Goal: Information Seeking & Learning: Check status

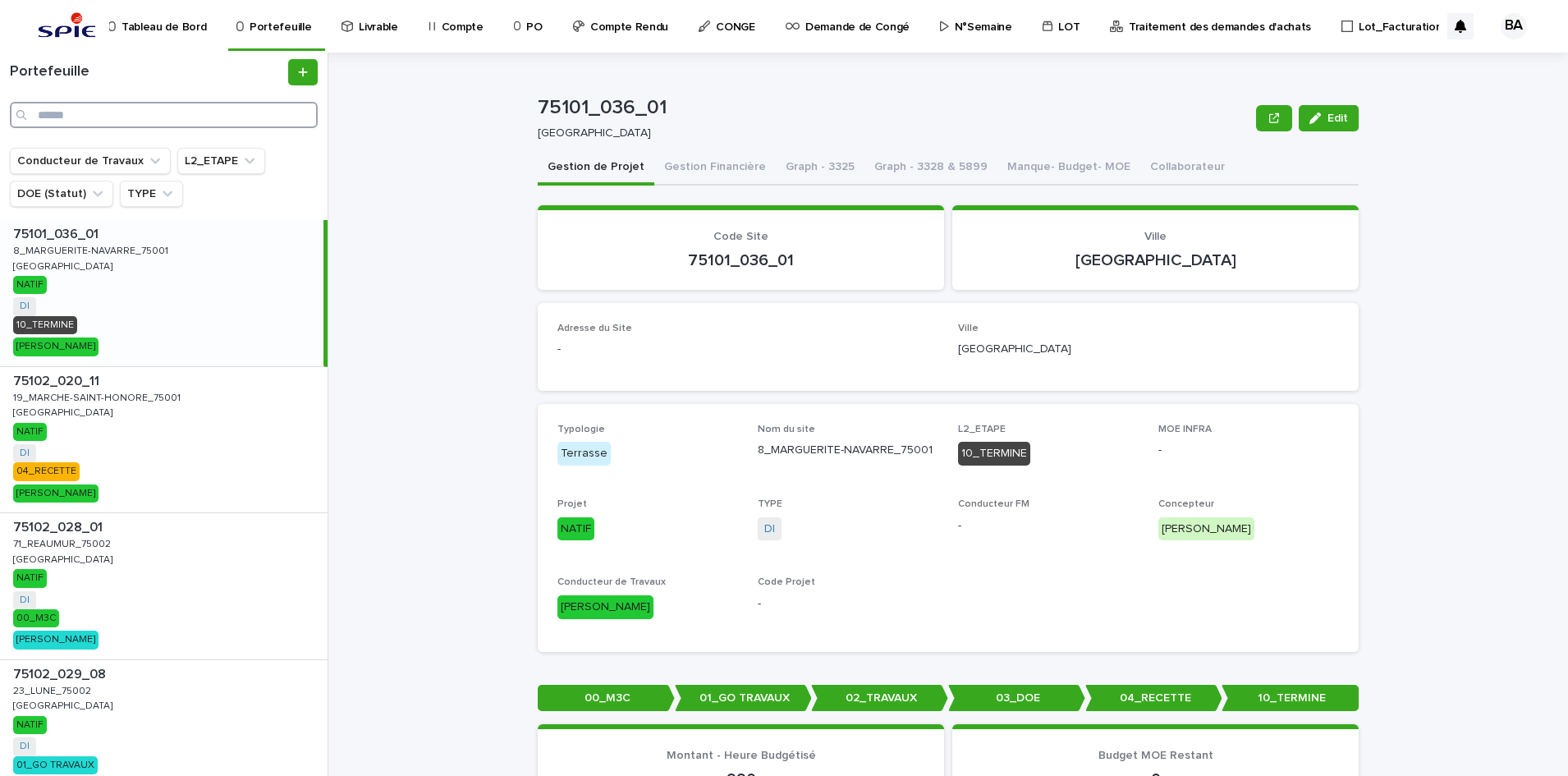
click at [205, 114] on input "Search" at bounding box center [164, 115] width 308 height 26
paste input "**********"
type input "**********"
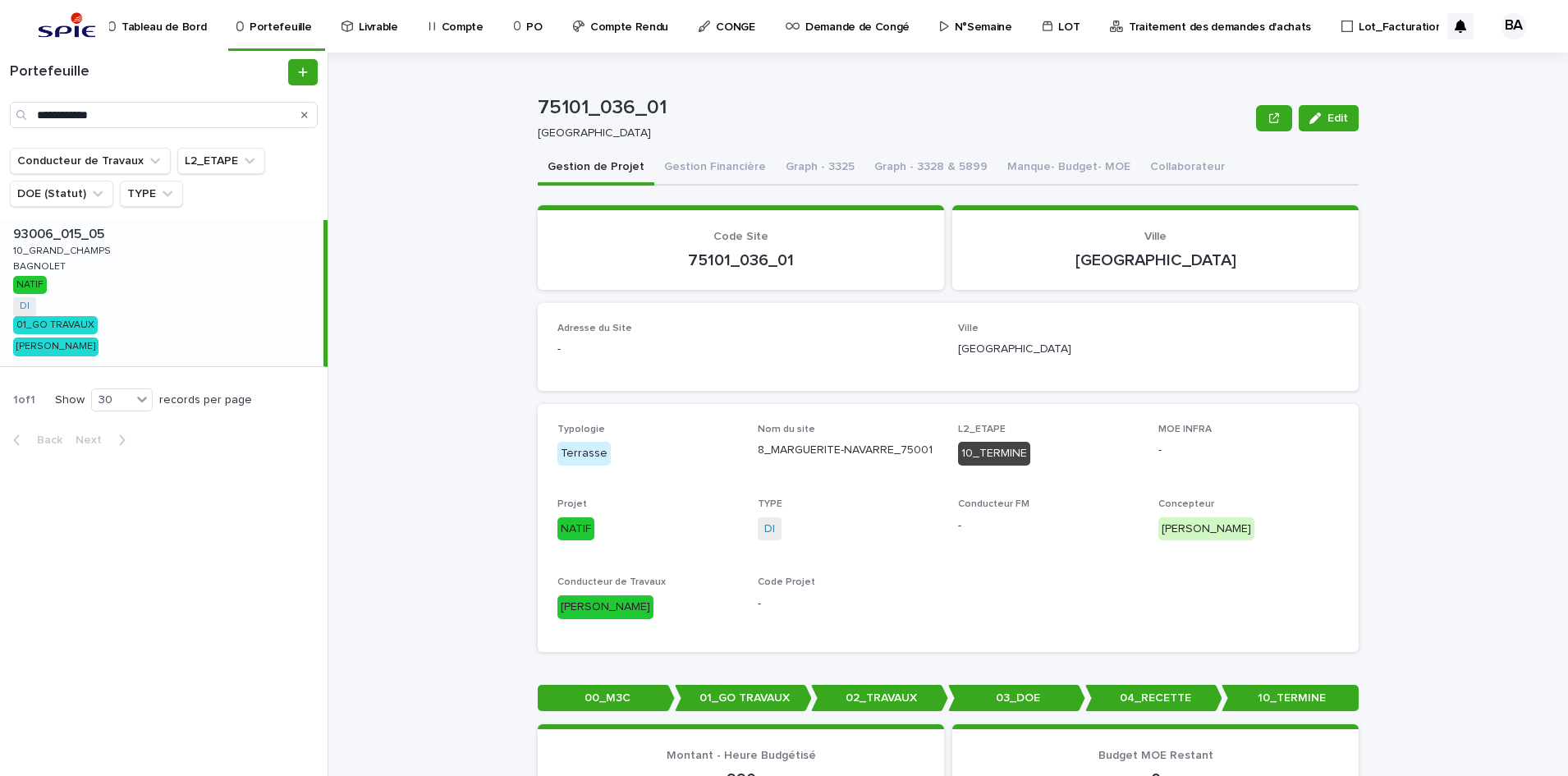
click at [94, 289] on div "93006_015_05 93006_015_05 10_GRAND_CHAMPS 10_GRAND_CHAMPS BAGNOLET BAGNOLET NAT…" at bounding box center [162, 293] width 324 height 146
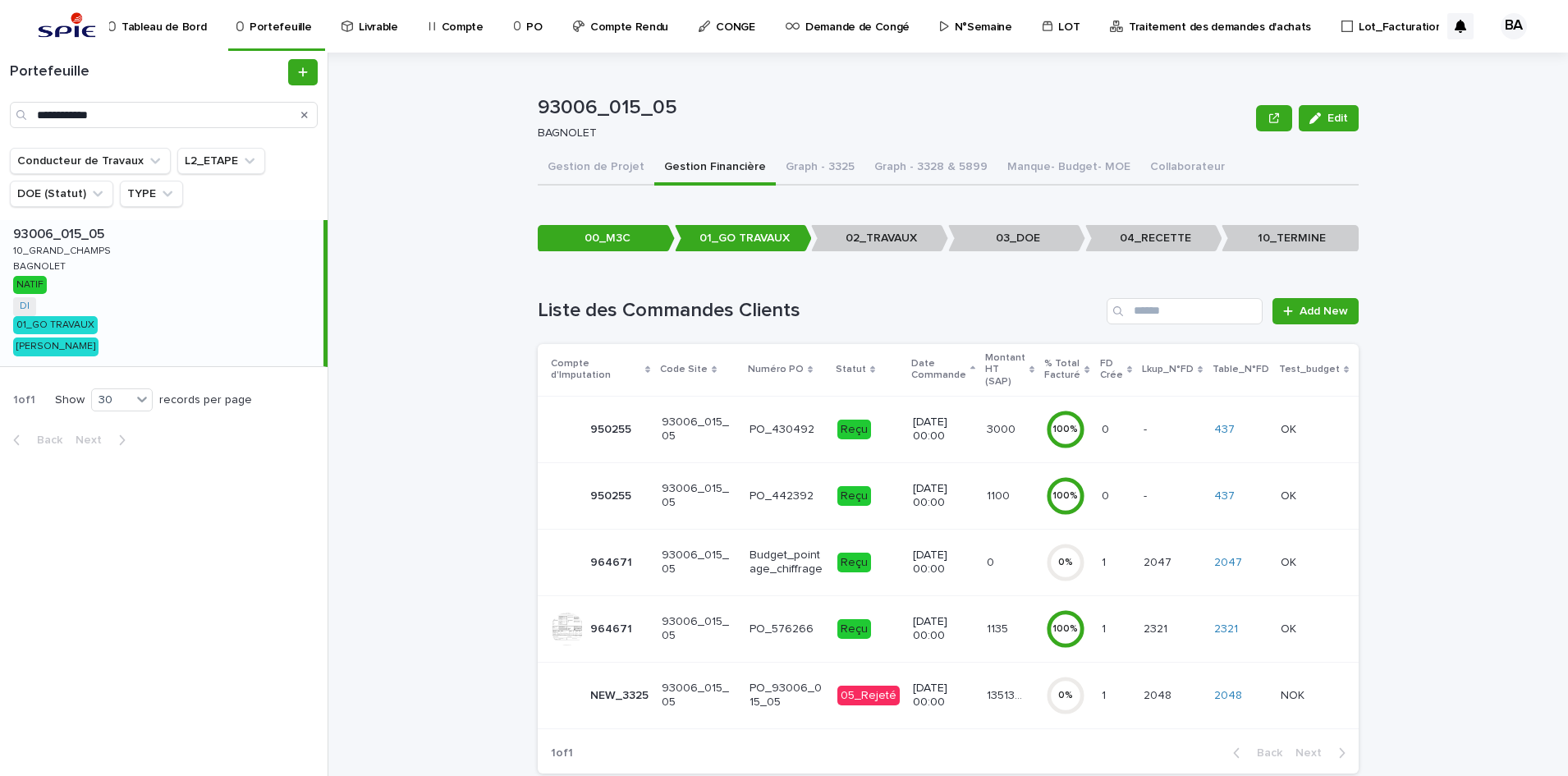
click at [983, 698] on td "135136.93 135136.93" at bounding box center [1010, 695] width 59 height 67
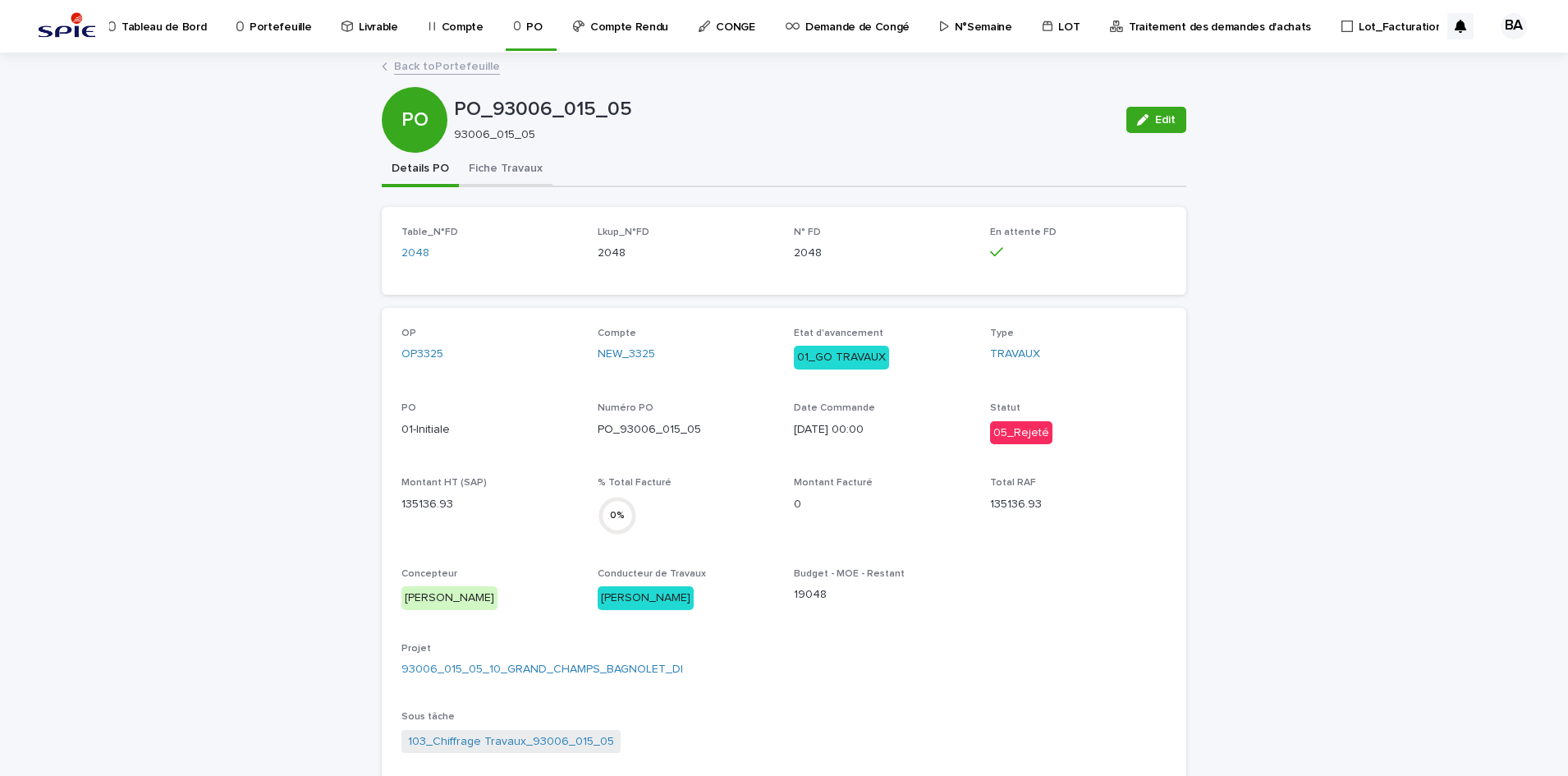
click at [481, 165] on button "Fiche Travaux" at bounding box center [505, 169] width 93 height 34
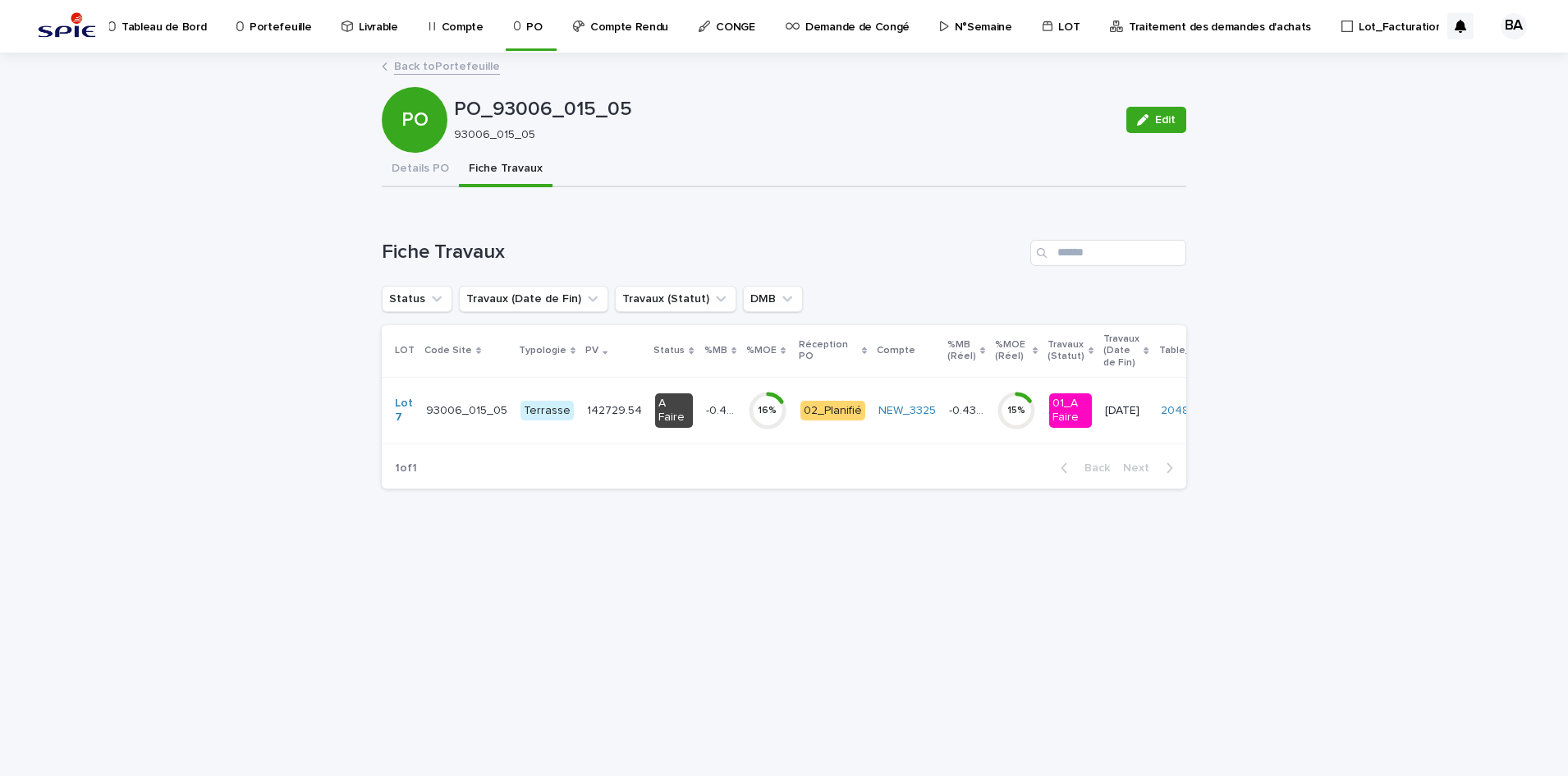
click at [756, 437] on td "16 %" at bounding box center [768, 410] width 53 height 67
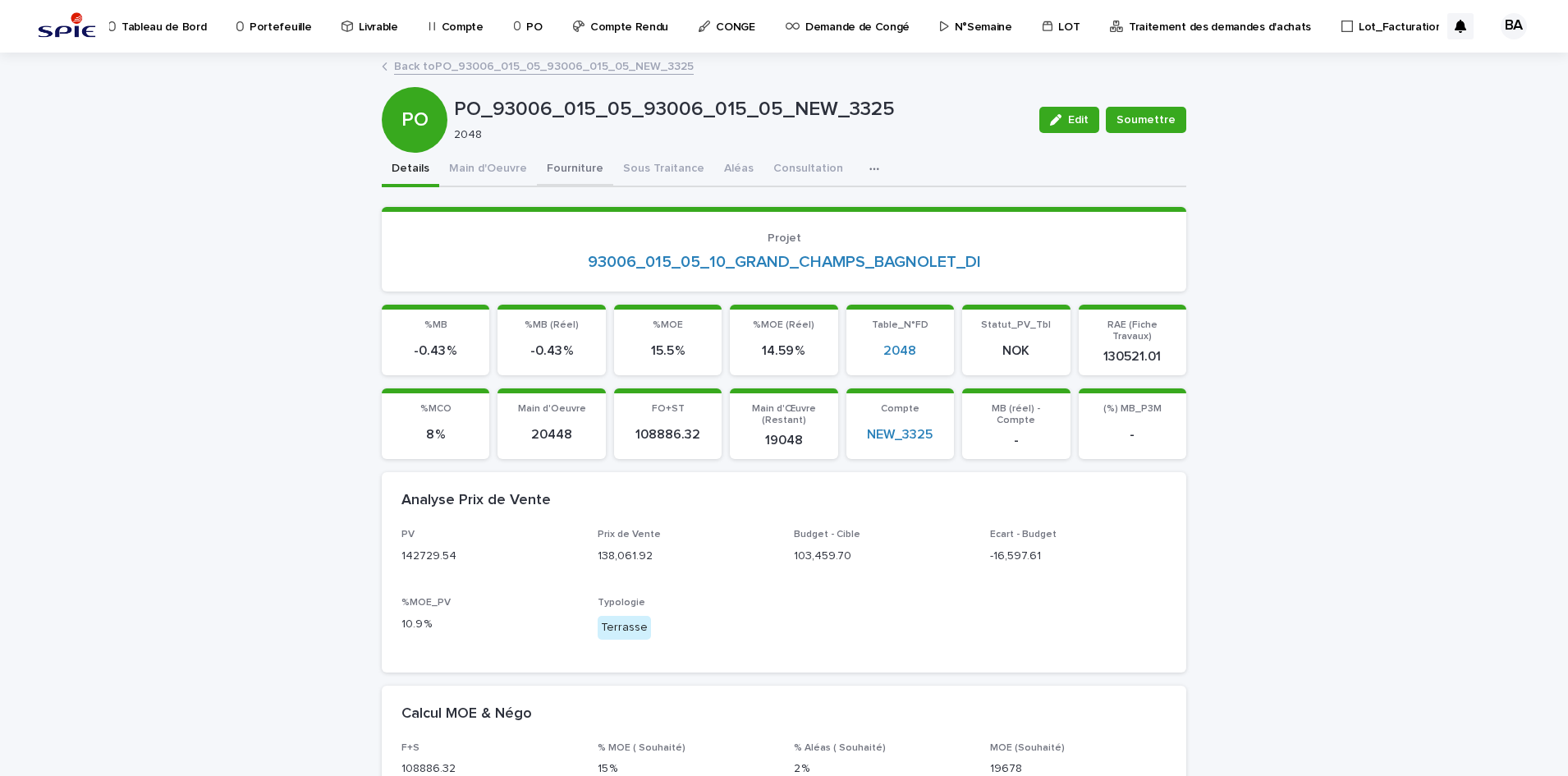
click at [565, 166] on button "Fourniture" at bounding box center [575, 169] width 77 height 34
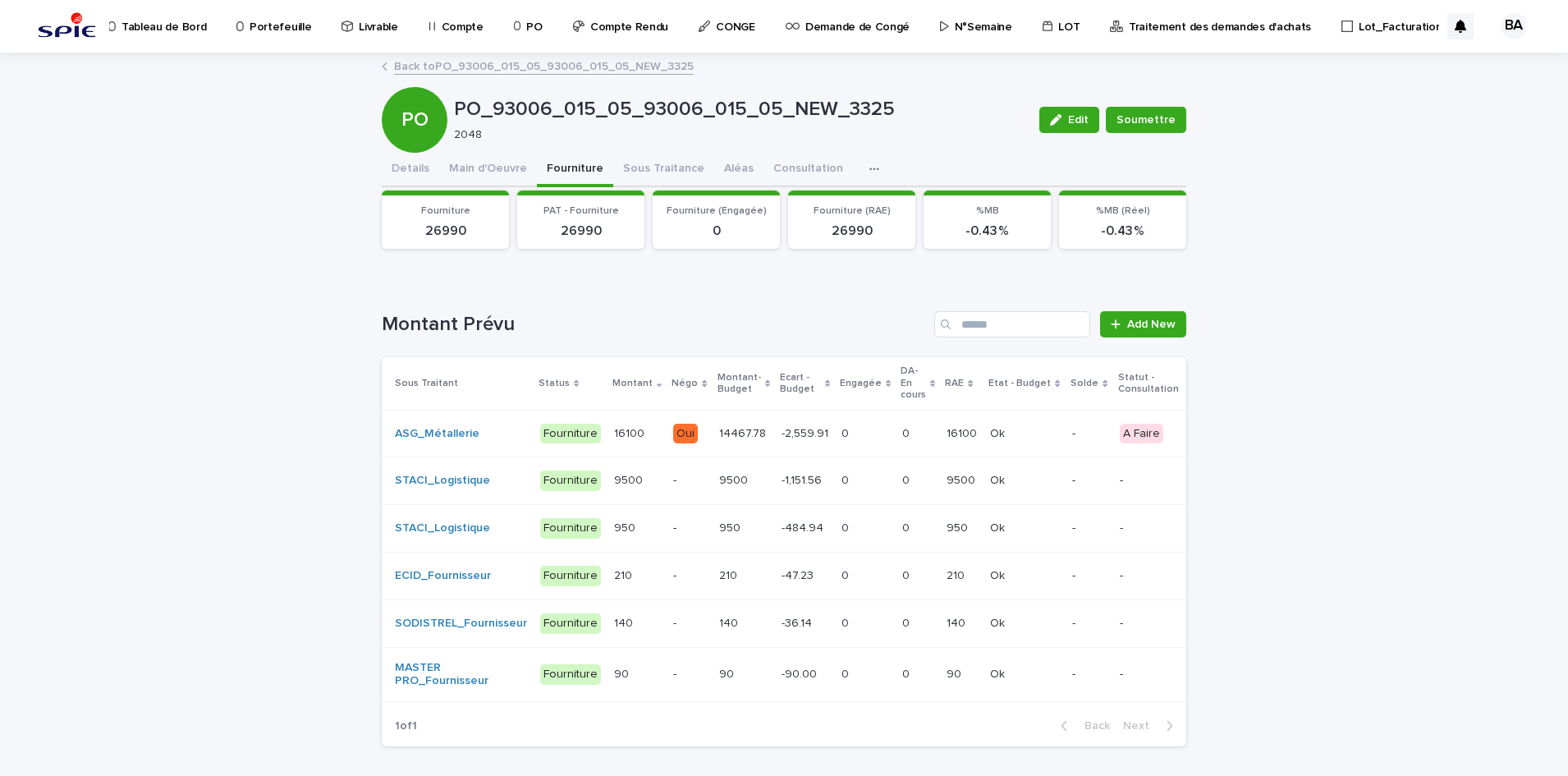
click at [846, 443] on div "0 0" at bounding box center [865, 433] width 47 height 27
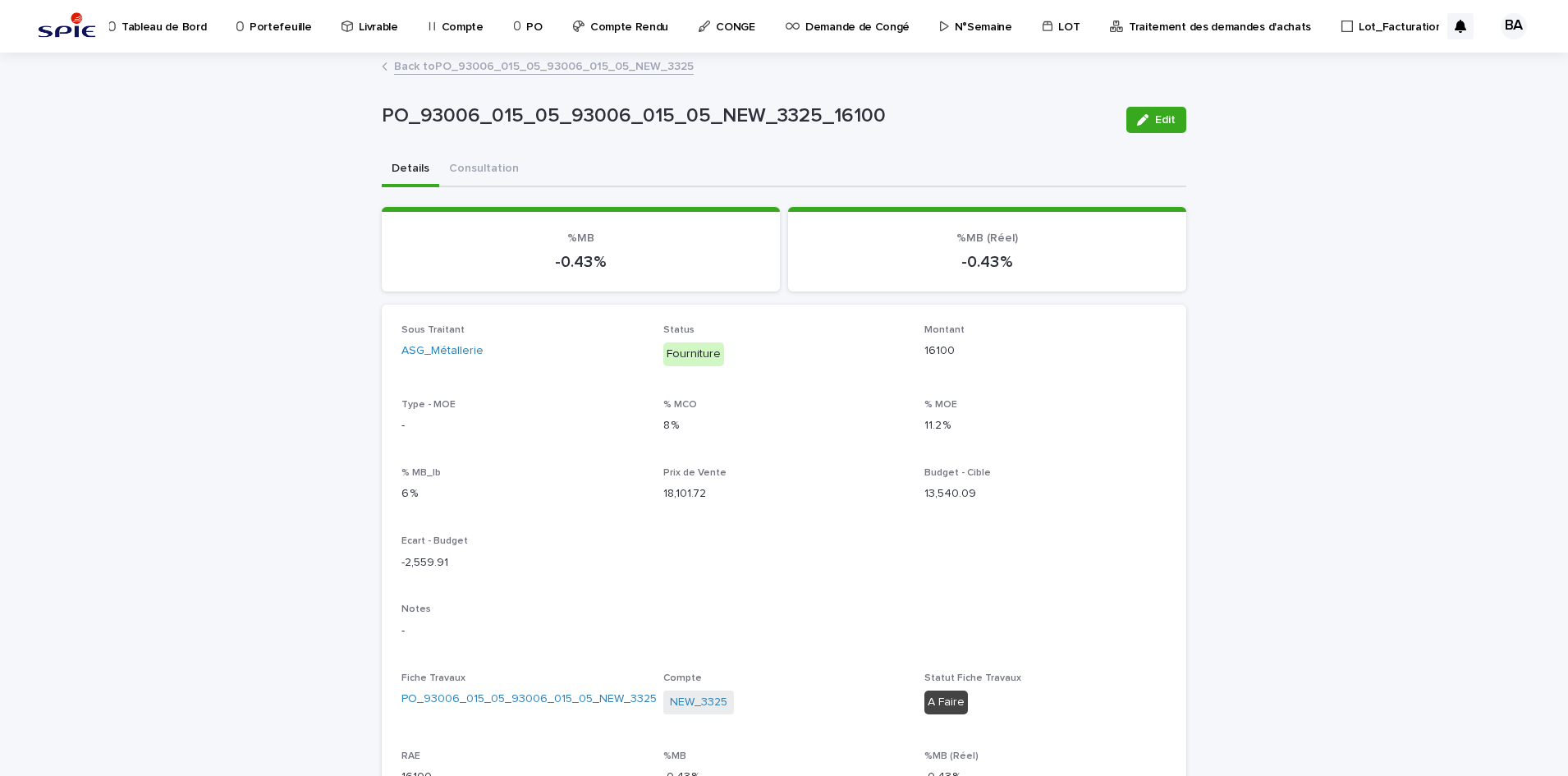
click at [475, 151] on div "PO_93006_015_05_93006_015_05_NEW_3325_16100 Edit" at bounding box center [784, 119] width 805 height 66
click at [476, 167] on button "Consultation" at bounding box center [484, 169] width 90 height 34
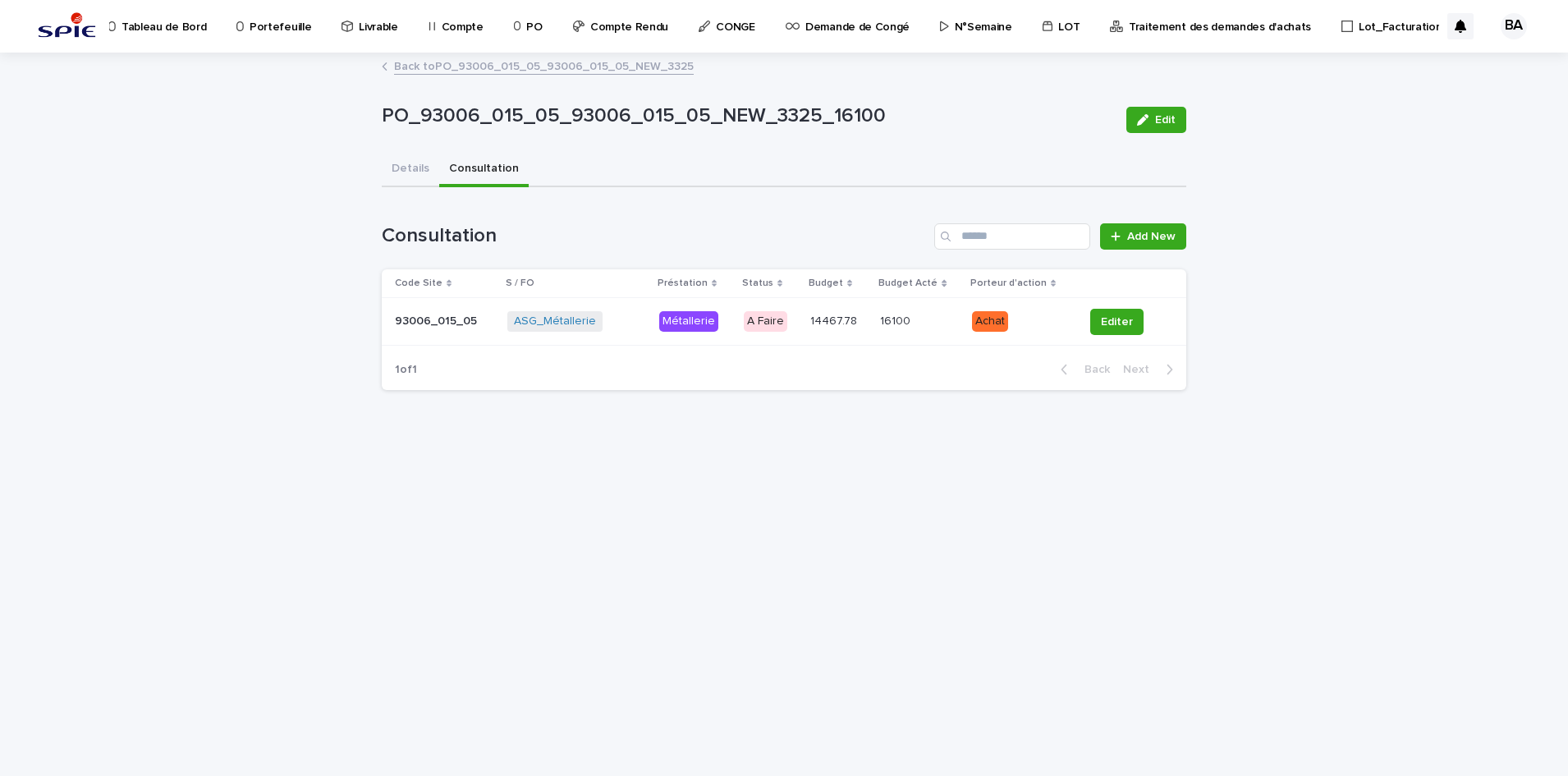
click at [879, 339] on td "16100 16100" at bounding box center [919, 321] width 92 height 47
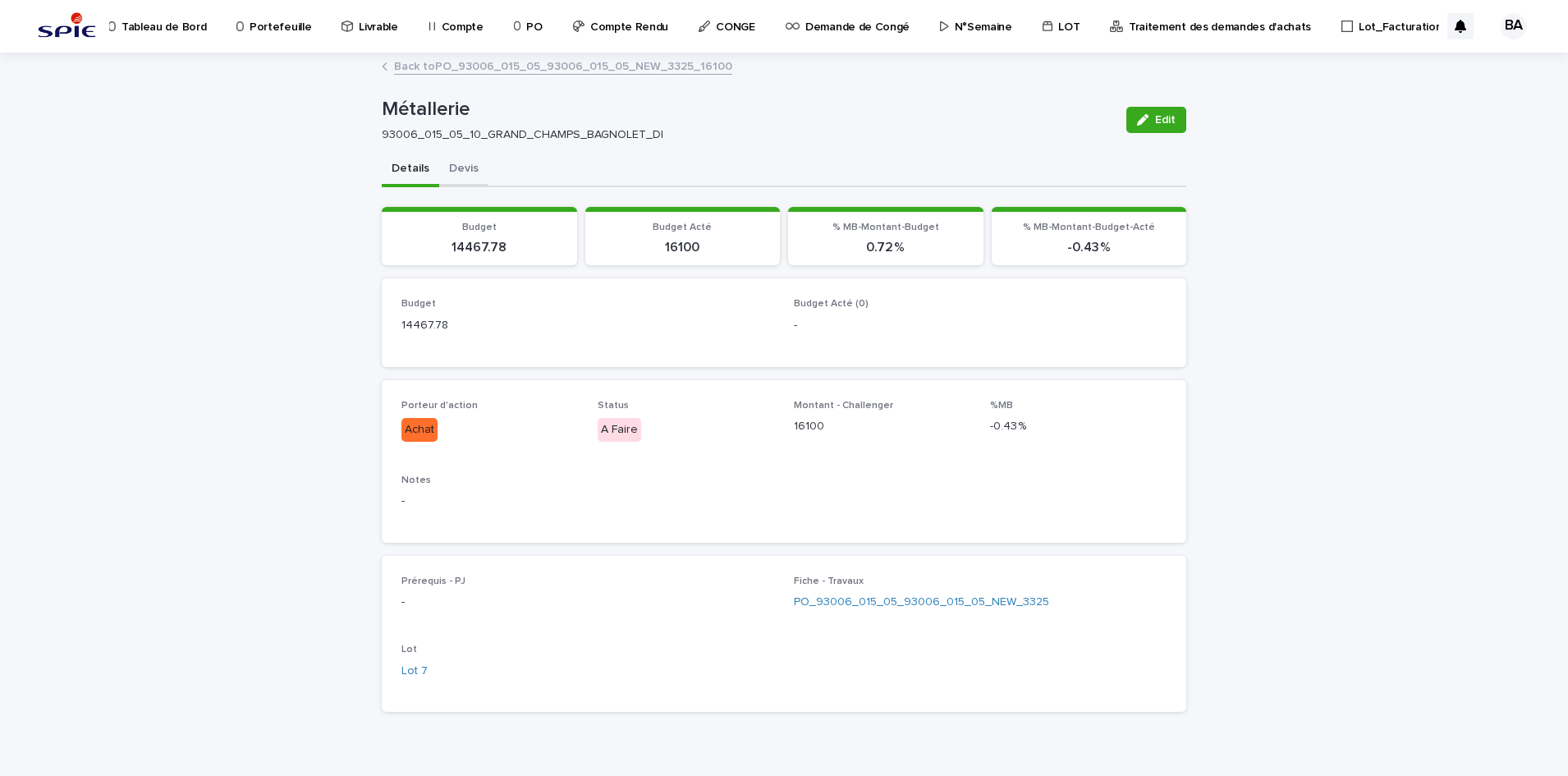
click at [451, 174] on button "Devis" at bounding box center [463, 169] width 49 height 34
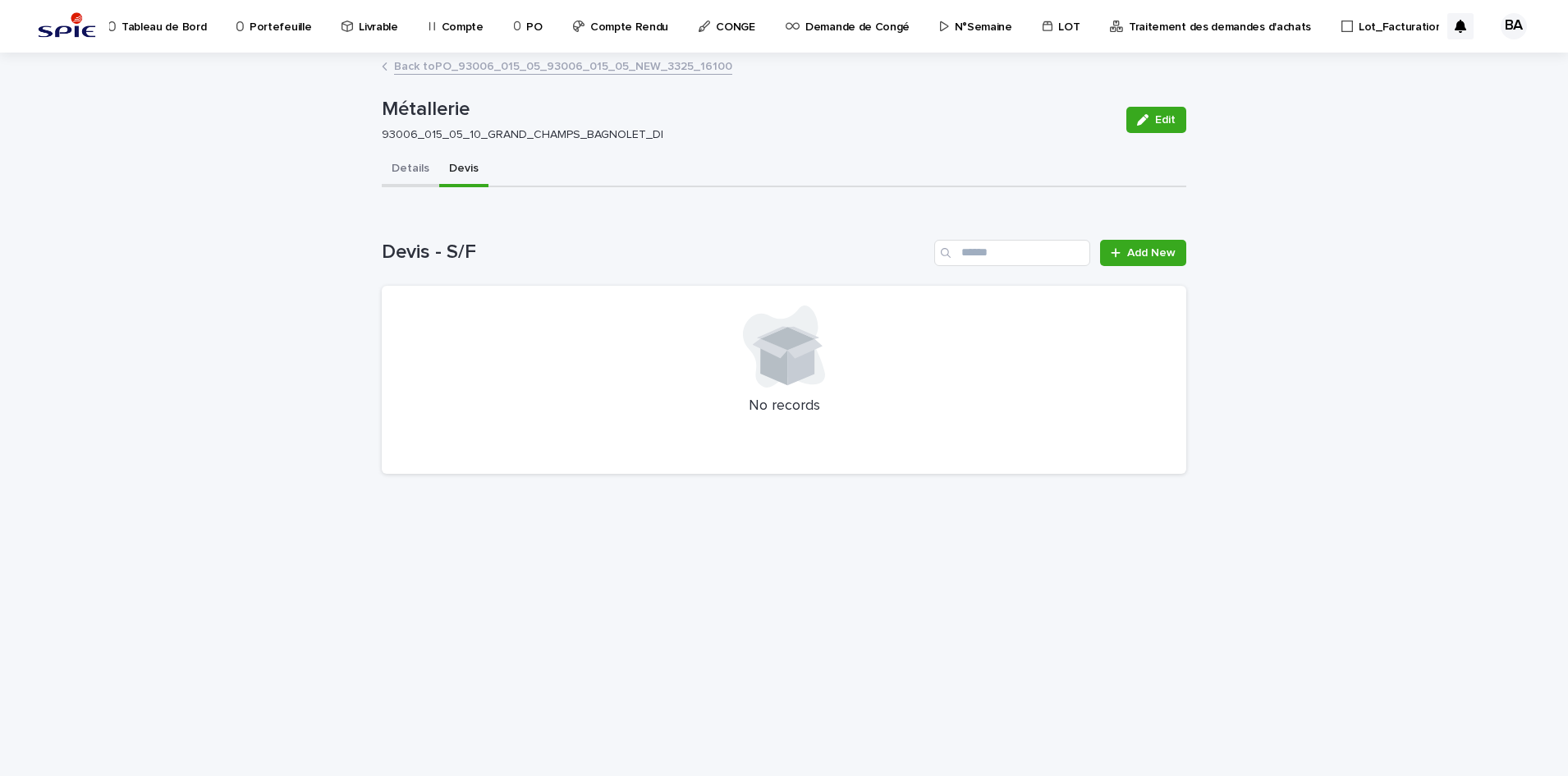
click at [399, 166] on button "Details" at bounding box center [411, 169] width 57 height 34
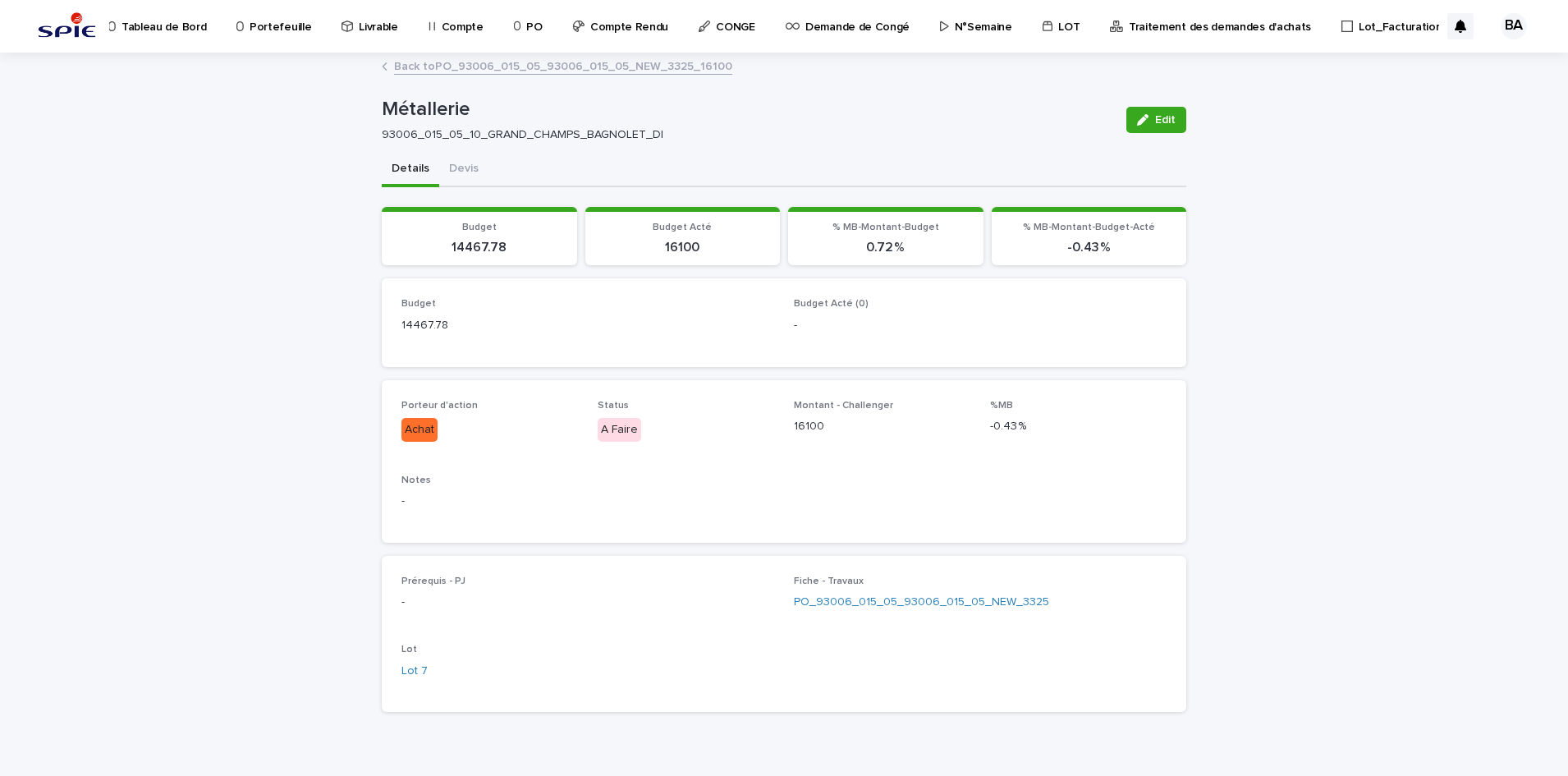
click at [419, 68] on link "Back to PO_93006_015_05_93006_015_05_NEW_3325_16100" at bounding box center [563, 65] width 339 height 18
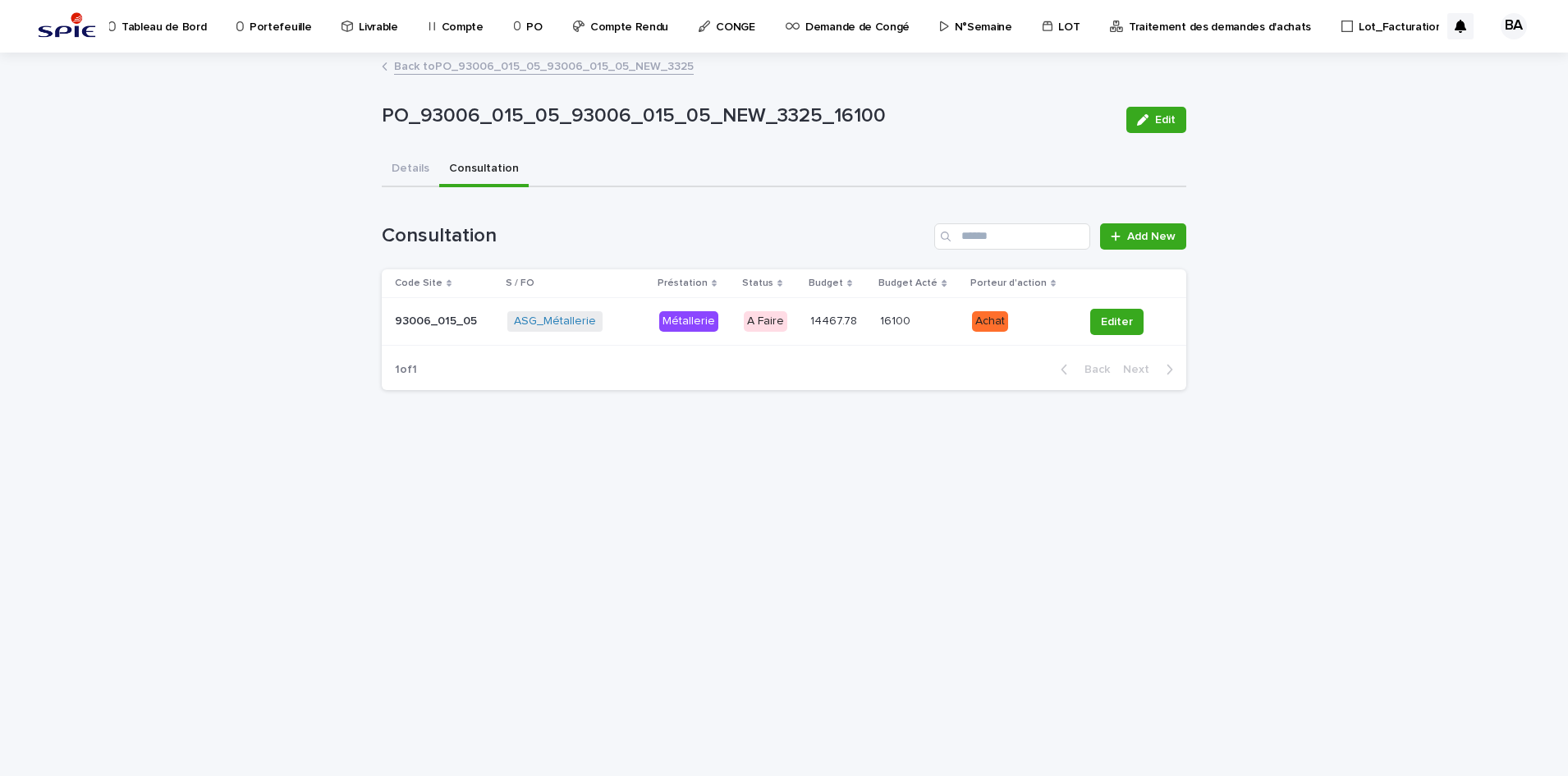
click at [399, 66] on link "Back to PO_93006_015_05_93006_015_05_NEW_3325" at bounding box center [544, 65] width 300 height 18
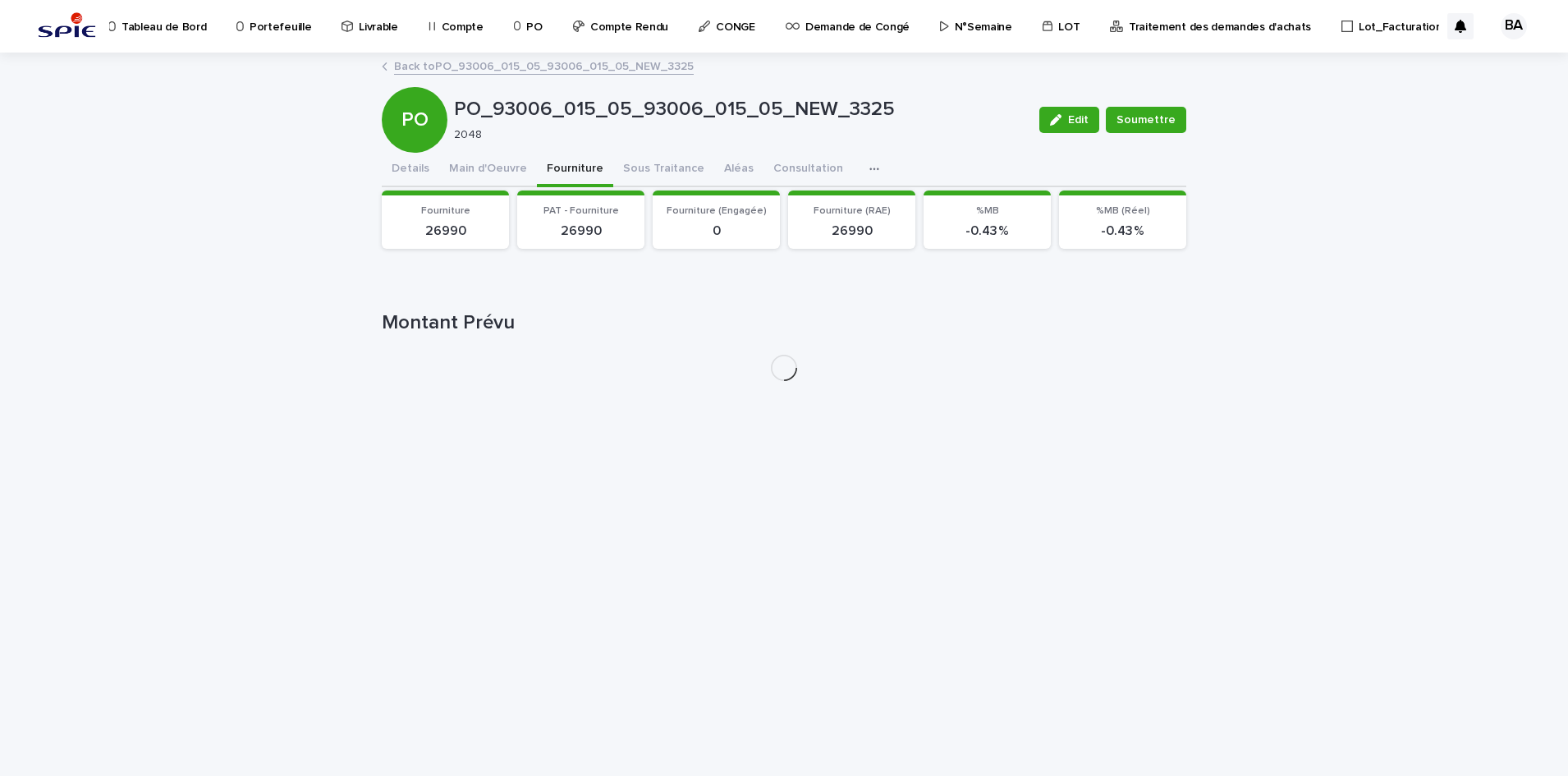
click at [399, 66] on link "Back to PO_93006_015_05_93006_015_05_NEW_3325" at bounding box center [544, 65] width 300 height 18
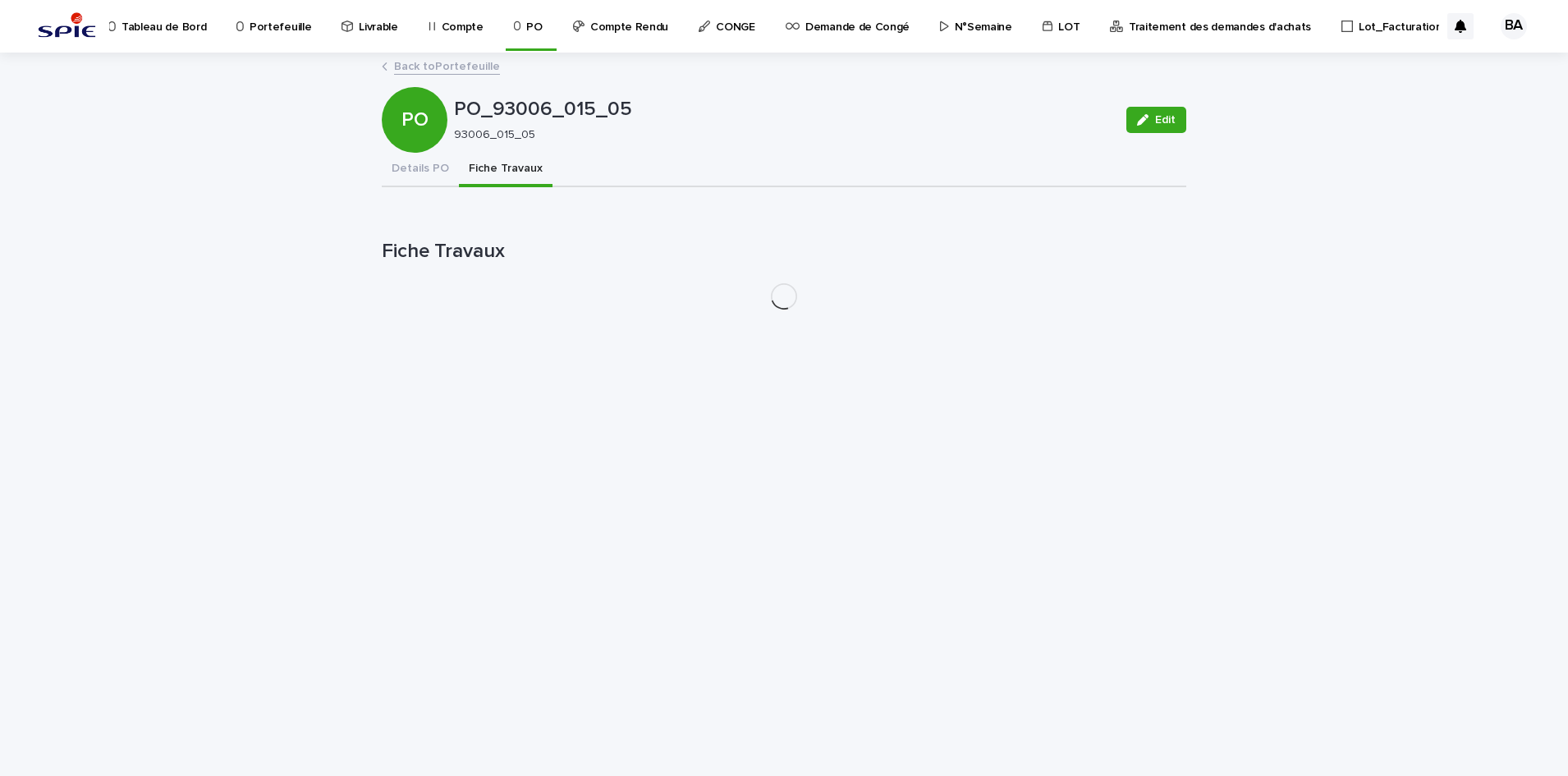
click at [399, 66] on link "Back to Portefeuille" at bounding box center [447, 65] width 106 height 18
